Goal: Information Seeking & Learning: Learn about a topic

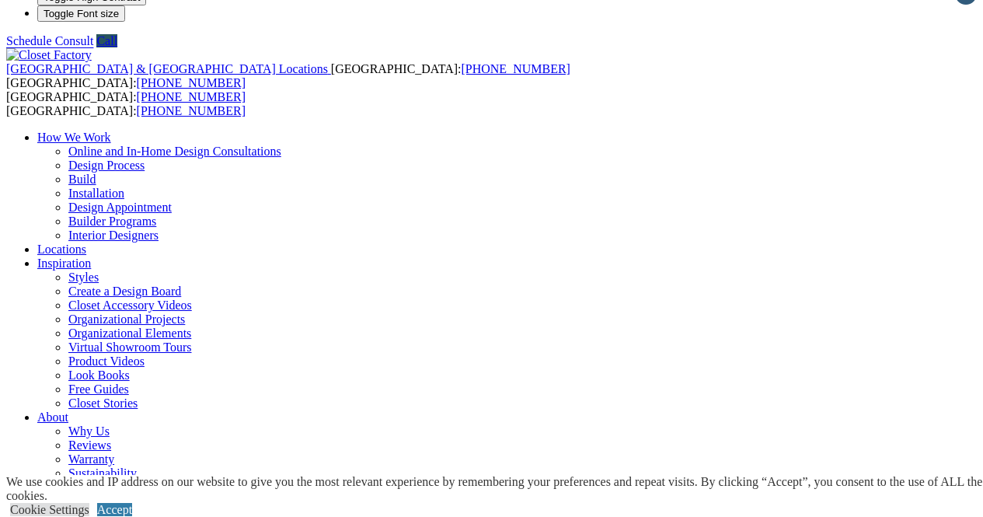
scroll to position [12, 0]
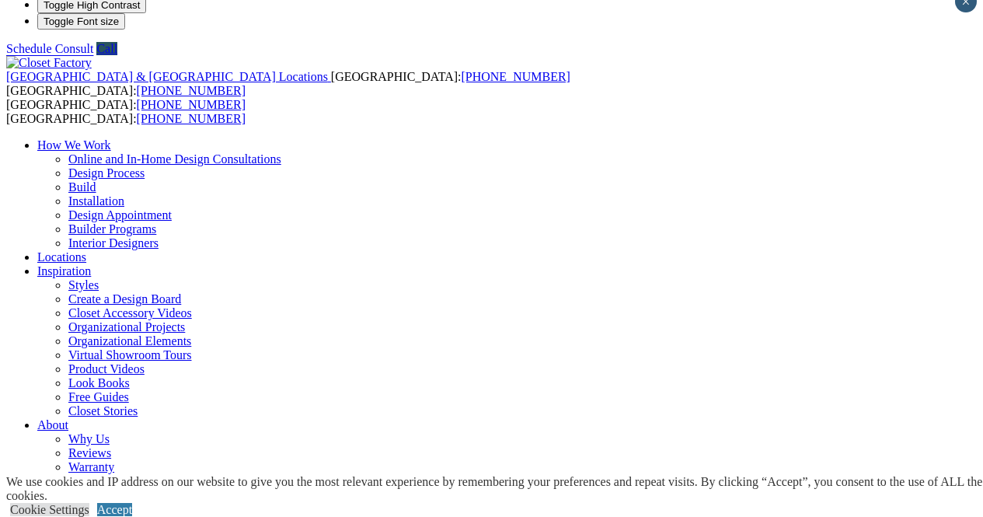
scroll to position [16, 0]
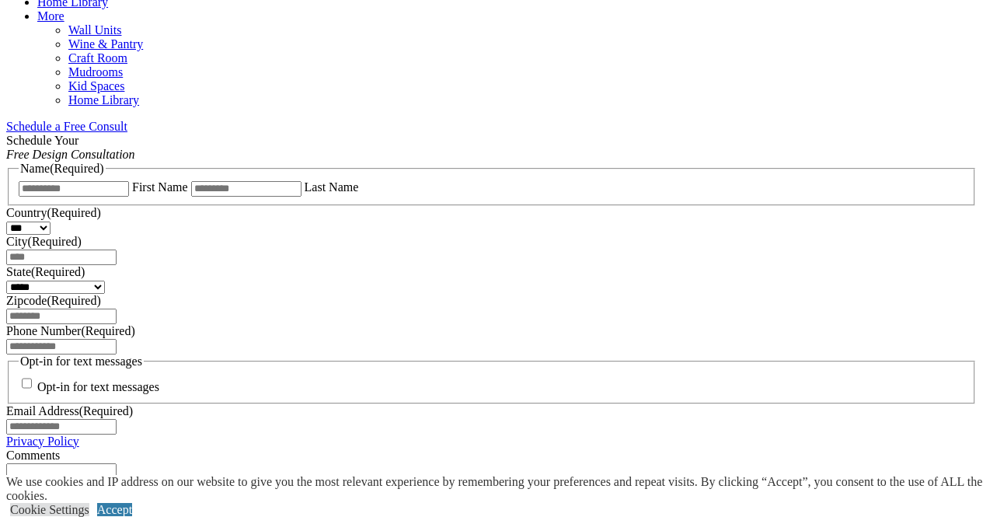
scroll to position [924, 0]
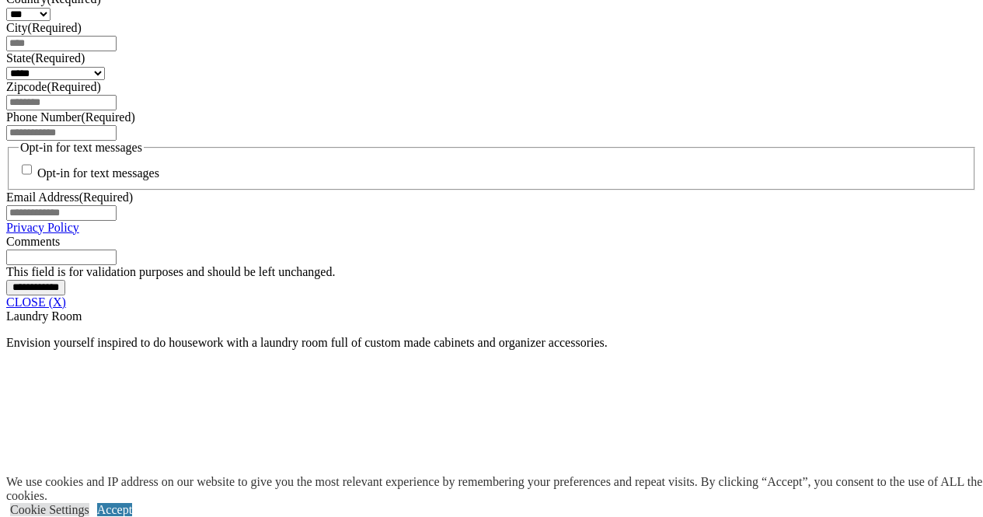
scroll to position [1133, 0]
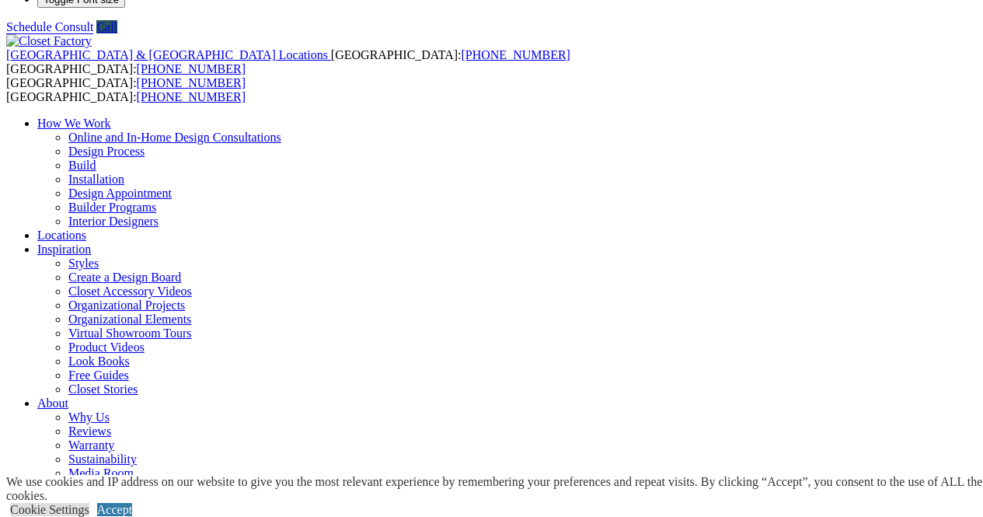
scroll to position [37, 0]
drag, startPoint x: 251, startPoint y: 289, endPoint x: 243, endPoint y: 283, distance: 10.0
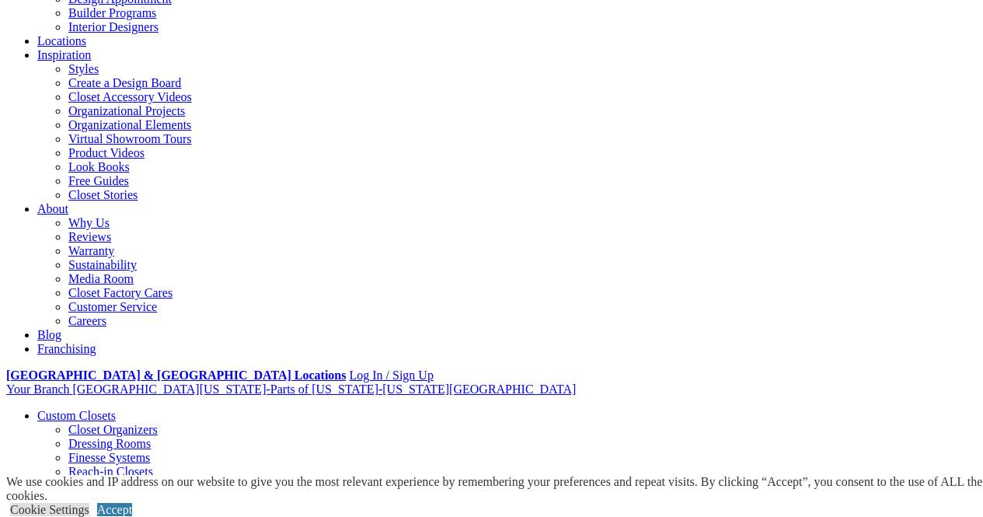
scroll to position [232, 0]
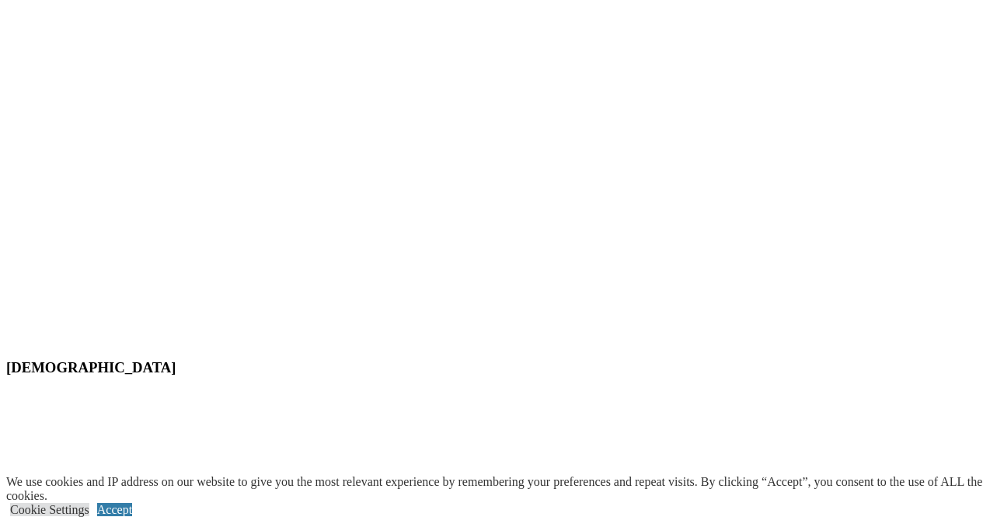
scroll to position [6908, 0]
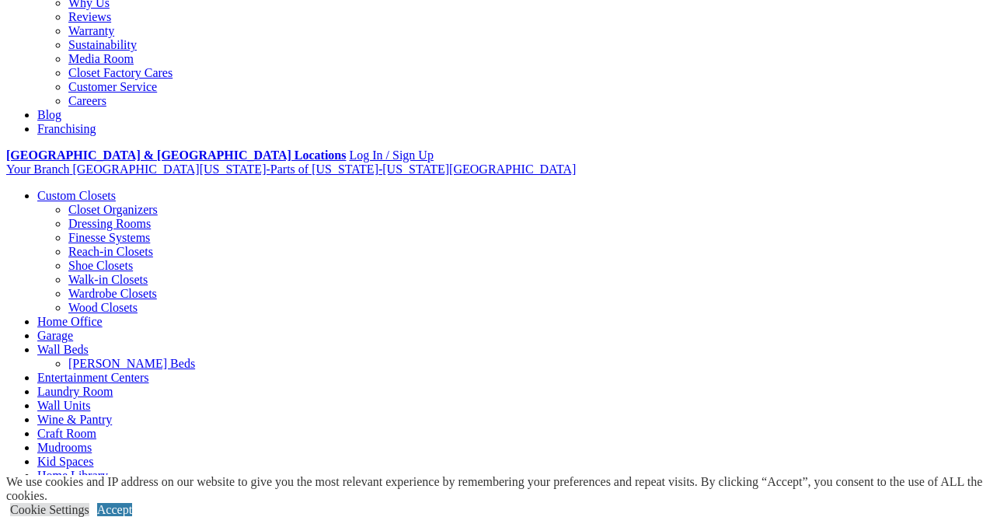
scroll to position [421, 0]
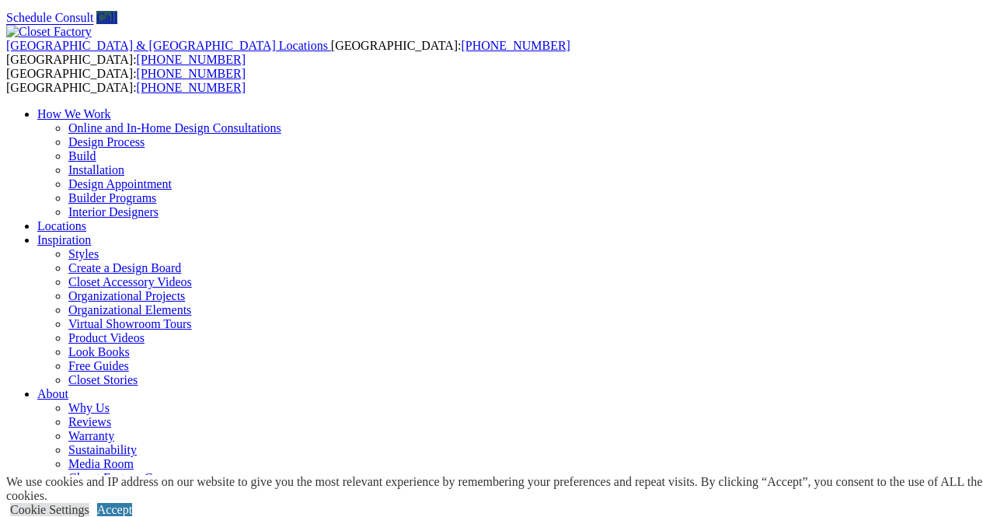
scroll to position [44, 0]
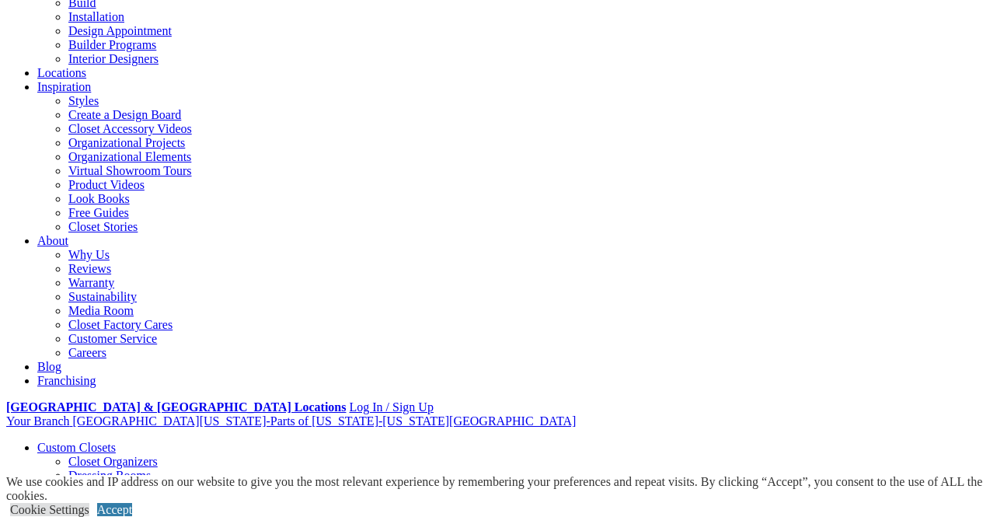
scroll to position [199, 0]
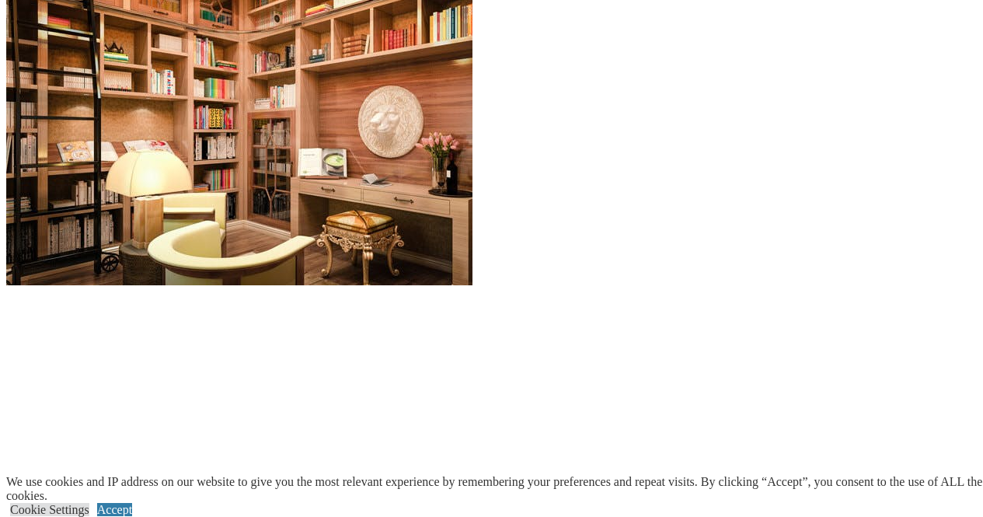
scroll to position [1472, 0]
